Goal: Navigation & Orientation: Go to known website

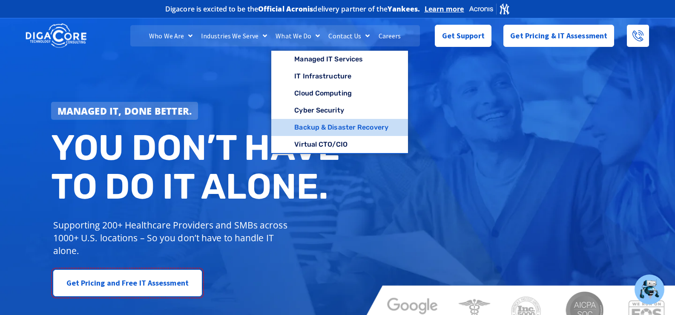
drag, startPoint x: 309, startPoint y: 111, endPoint x: 298, endPoint y: 127, distance: 19.1
